Goal: Feedback & Contribution: Submit feedback/report problem

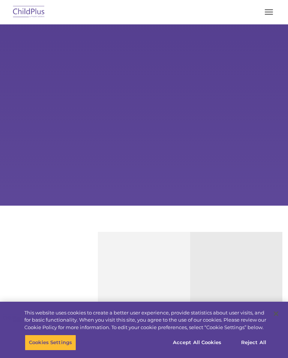
select select "MEDIUM"
click at [188, 121] on div "Learn More Request a Demo The Future of ChildPlus is Here! Boost your productiv…" at bounding box center [144, 114] width 288 height 181
click at [273, 114] on div "Learn More Request a Demo The Future of ChildPlus is Here! Boost your productiv…" at bounding box center [144, 114] width 288 height 181
click at [159, 81] on div "Learn More Request a Demo The Future of ChildPlus is Here! Boost your productiv…" at bounding box center [144, 114] width 288 height 181
click at [153, 90] on div "Learn More Request a Demo The Future of ChildPlus is Here! Boost your productiv…" at bounding box center [144, 114] width 288 height 181
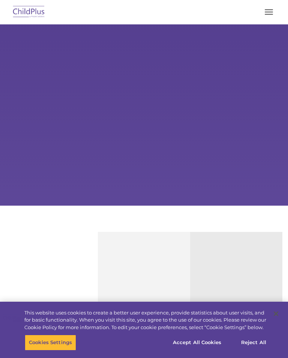
click at [134, 102] on div "Learn More Request a Demo The Future of ChildPlus is Here! Boost your productiv…" at bounding box center [144, 114] width 288 height 181
click at [138, 104] on div "Learn More Request a Demo The Future of ChildPlus is Here! Boost your productiv…" at bounding box center [144, 114] width 288 height 181
click at [144, 110] on div "Learn More Request a Demo The Future of ChildPlus is Here! Boost your productiv…" at bounding box center [144, 114] width 288 height 181
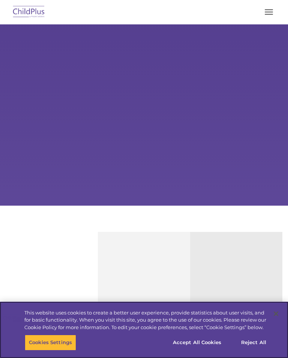
click at [206, 342] on button "Accept All Cookies" at bounding box center [197, 343] width 57 height 16
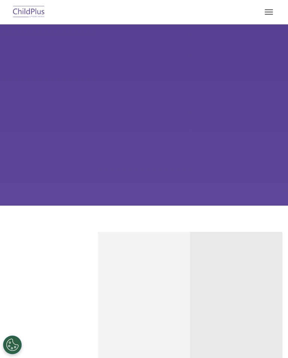
click at [150, 121] on div "Learn More Request a Demo The Future of ChildPlus is Here! Boost your productiv…" at bounding box center [144, 114] width 288 height 181
click at [159, 110] on div "Learn More Request a Demo The Future of ChildPlus is Here! Boost your productiv…" at bounding box center [144, 114] width 288 height 181
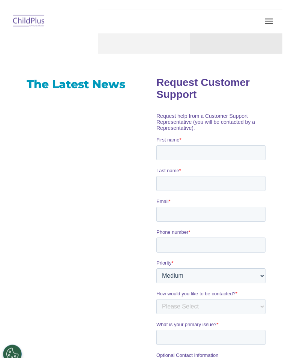
scroll to position [408, 0]
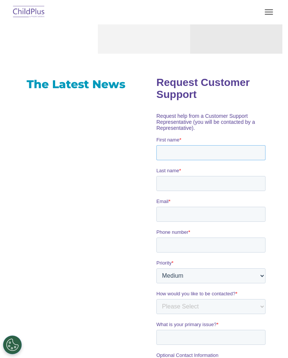
click at [181, 159] on input "First name *" at bounding box center [210, 152] width 109 height 15
type input "Elsie"
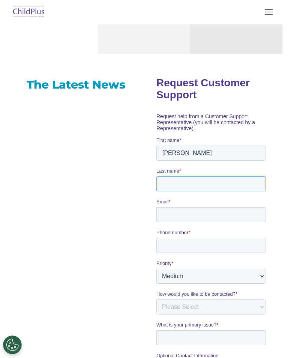
click at [188, 190] on input "Last name *" at bounding box center [210, 183] width 109 height 15
type input "H"
type input "Chi"
click at [192, 222] on input "Email *" at bounding box center [210, 214] width 109 height 15
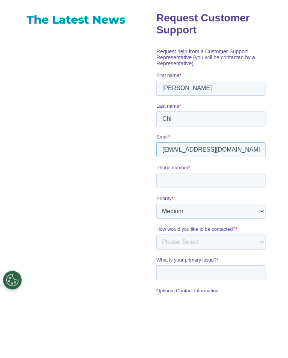
type input "echi@mvusd.net"
click at [191, 185] on input "Phone number *" at bounding box center [210, 180] width 109 height 15
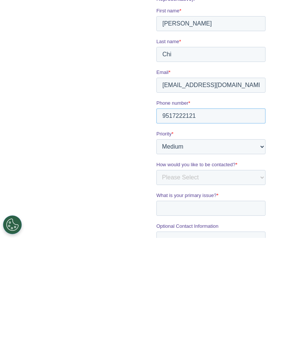
type input "9517222121"
click at [196, 155] on select "Please Select Low Medium High" at bounding box center [210, 147] width 109 height 15
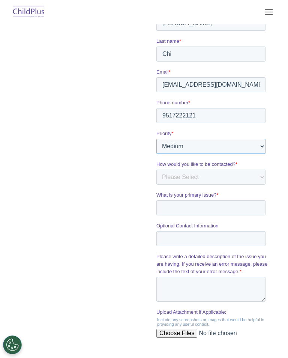
select select "HIGH"
click at [226, 183] on select "Please Select Phone Email" at bounding box center [210, 177] width 109 height 15
select select "Phone"
click at [209, 213] on input "What is your primary issue? *" at bounding box center [210, 208] width 109 height 15
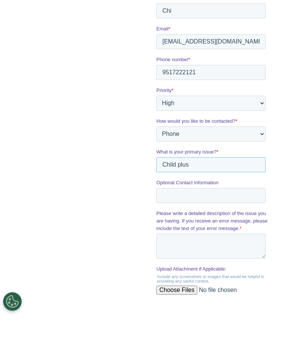
type input "Child plus"
click at [210, 200] on input "Optional Contact Information" at bounding box center [210, 195] width 109 height 15
type input "Elsie Chi 951-722-2121"
click at [173, 333] on input "Submit" at bounding box center [173, 328] width 34 height 14
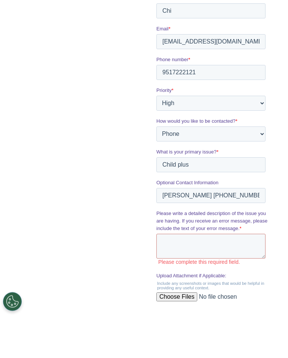
scroll to position [581, 0]
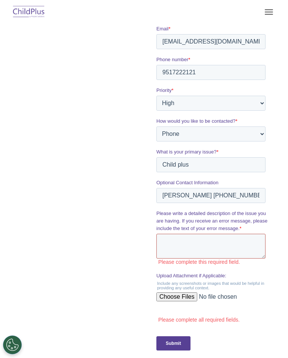
click at [211, 252] on textarea "Please write a detailed description of the issue you are having. If you receive…" at bounding box center [210, 246] width 109 height 25
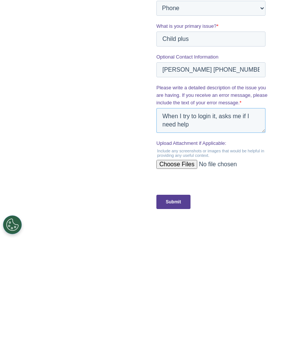
type textarea "When I try to login it, asks me if I need help"
click at [179, 206] on input "Submit" at bounding box center [173, 202] width 34 height 14
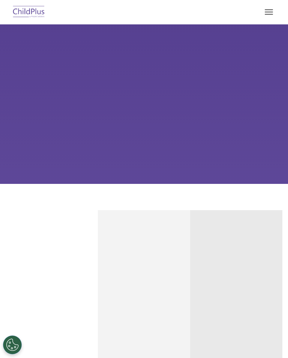
scroll to position [0, 0]
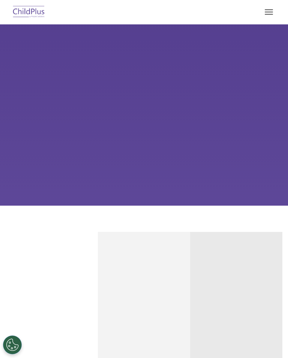
click at [162, 131] on div "Learn More Request a Demo The Future of ChildPlus is Here! Boost your productiv…" at bounding box center [144, 114] width 288 height 181
click at [154, 126] on div "Learn More Request a Demo The Future of ChildPlus is Here! Boost your productiv…" at bounding box center [144, 114] width 288 height 181
click at [141, 126] on div "Learn More Request a Demo The Future of ChildPlus is Here! Boost your productiv…" at bounding box center [144, 114] width 288 height 181
